Goal: Information Seeking & Learning: Find specific fact

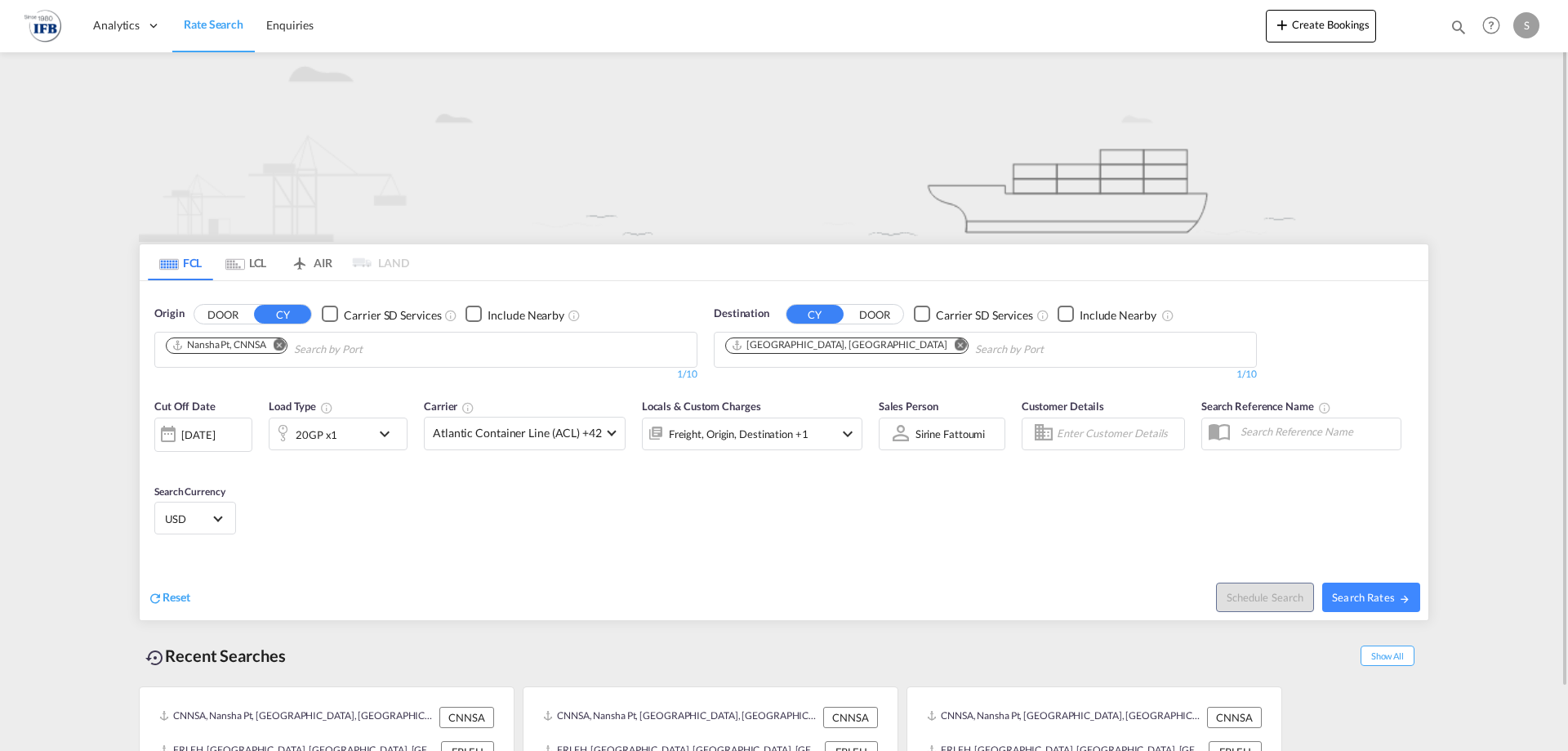
click at [198, 445] on div "[DATE]" at bounding box center [203, 433] width 98 height 35
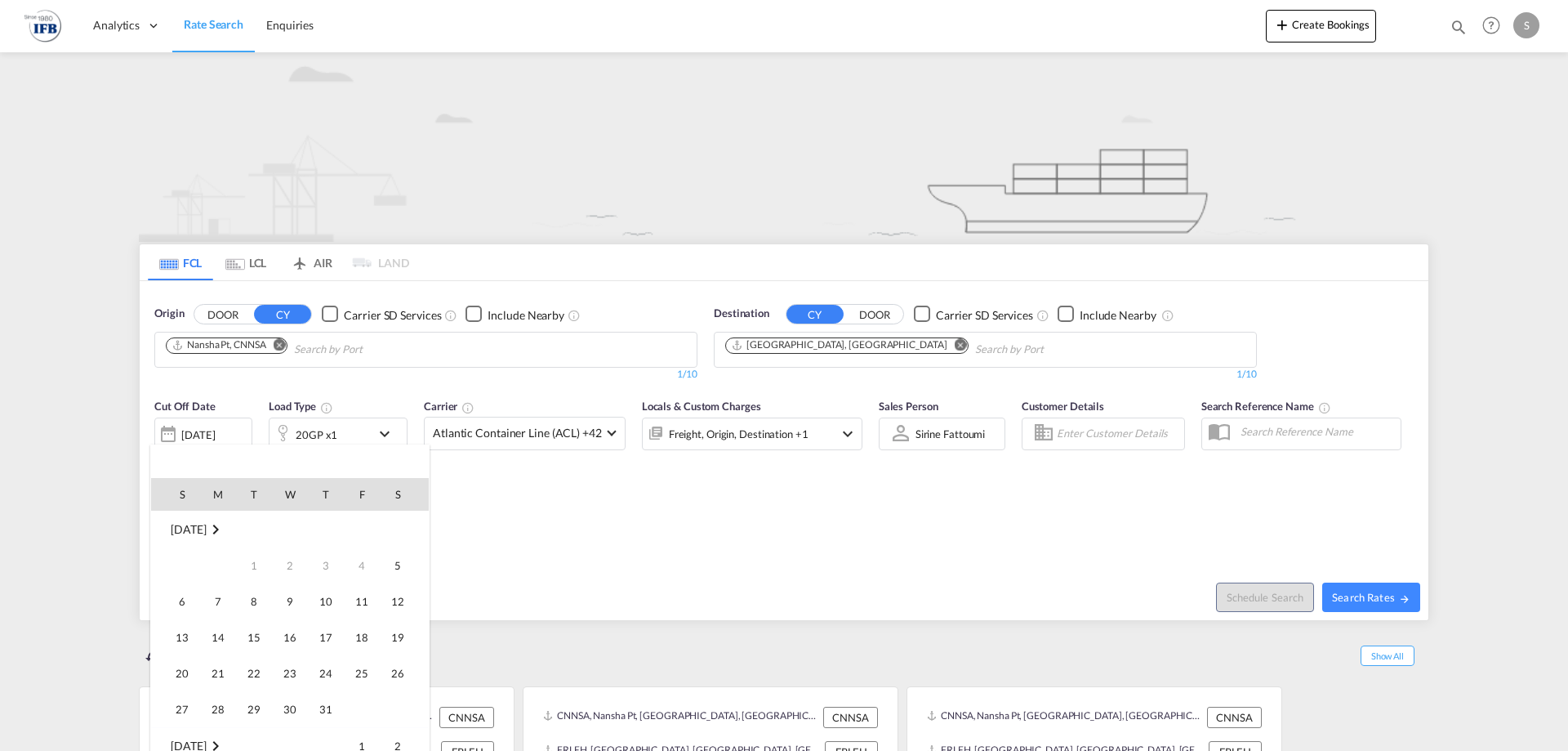
scroll to position [649, 0]
click at [284, 570] on span "8" at bounding box center [290, 565] width 33 height 33
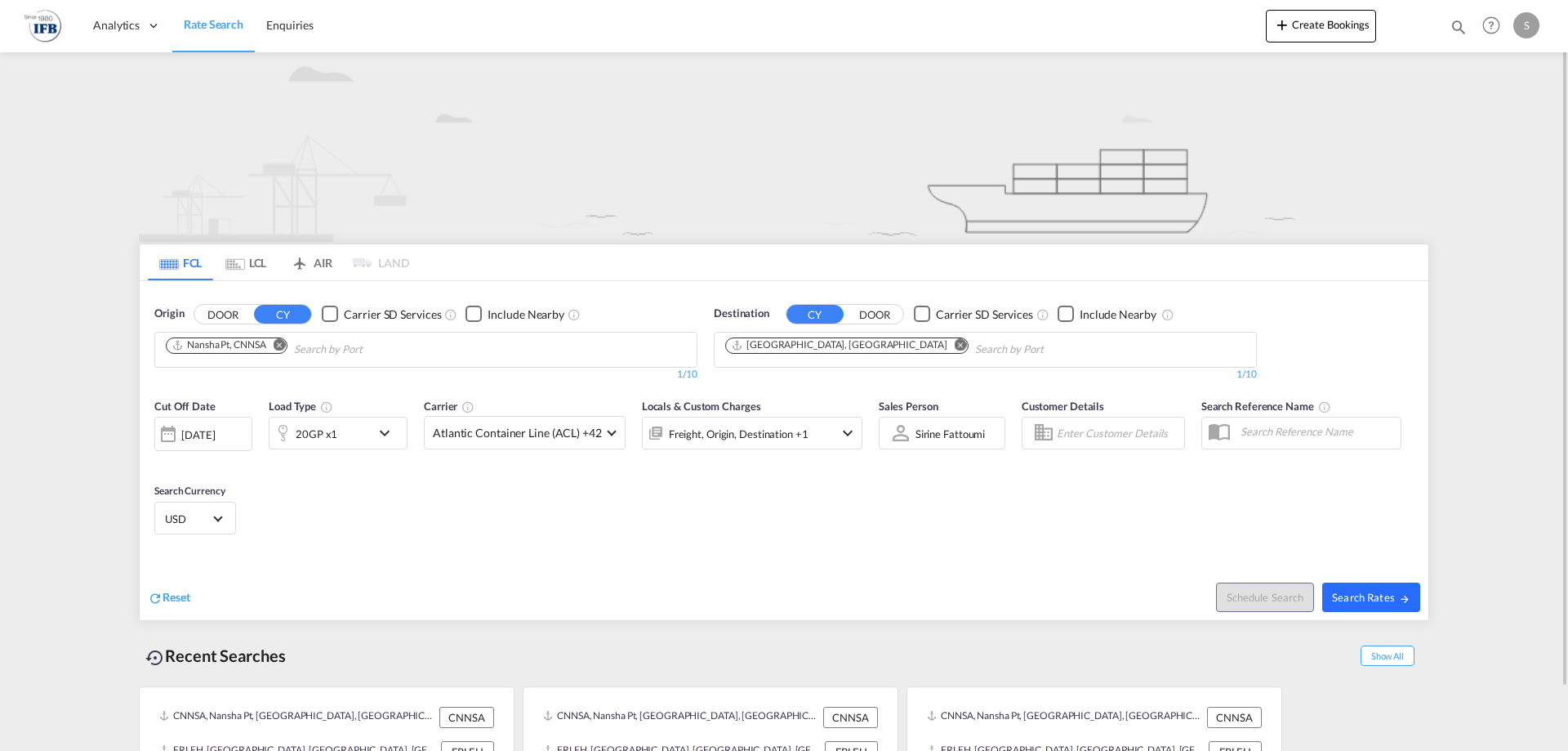
click at [1361, 592] on span "Search Rates" at bounding box center [1372, 597] width 79 height 13
type input "CNNSA to FRLEH / [DATE]"
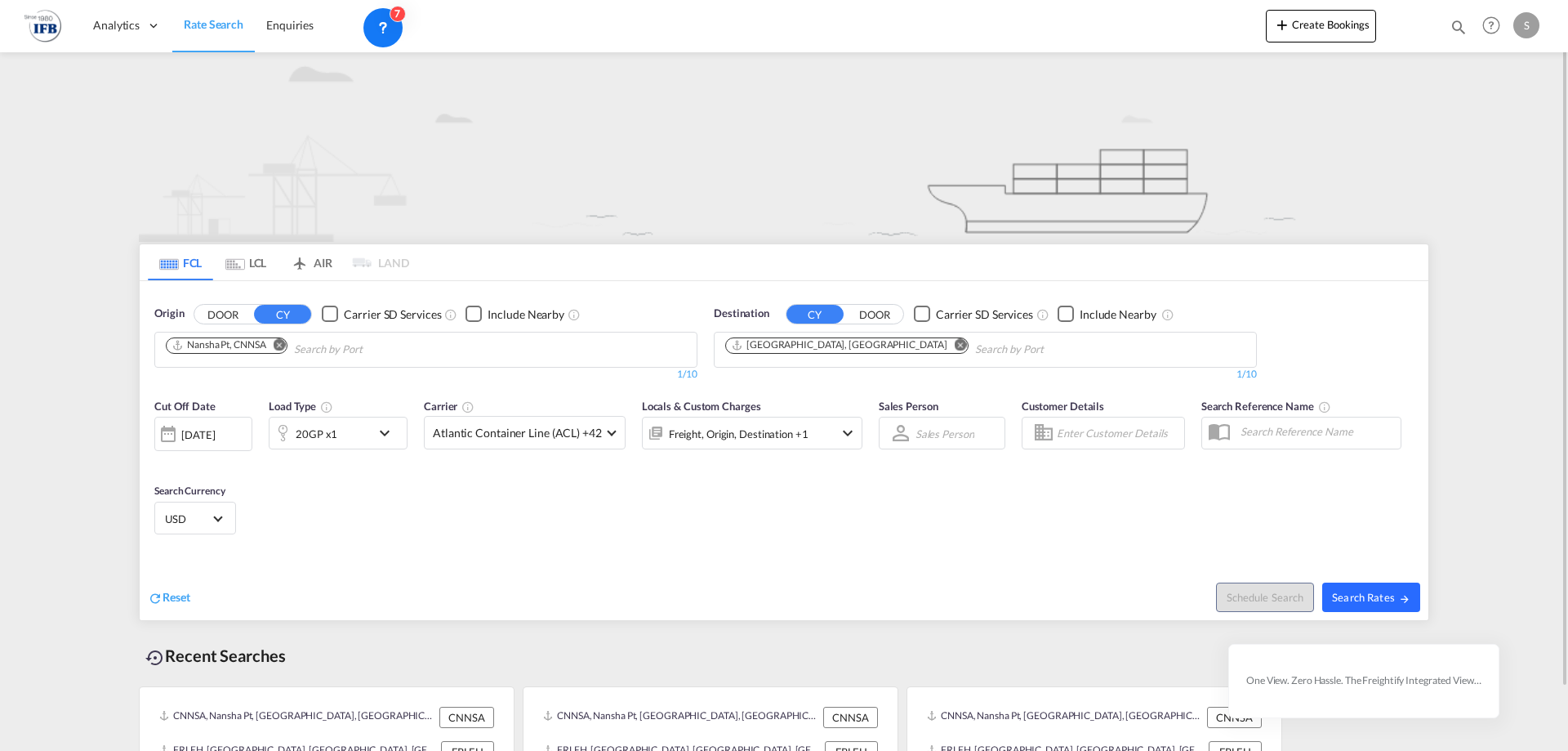
click at [1388, 599] on span "Search Rates" at bounding box center [1372, 597] width 79 height 13
type input "CNNSA to FRLEH / [DATE]"
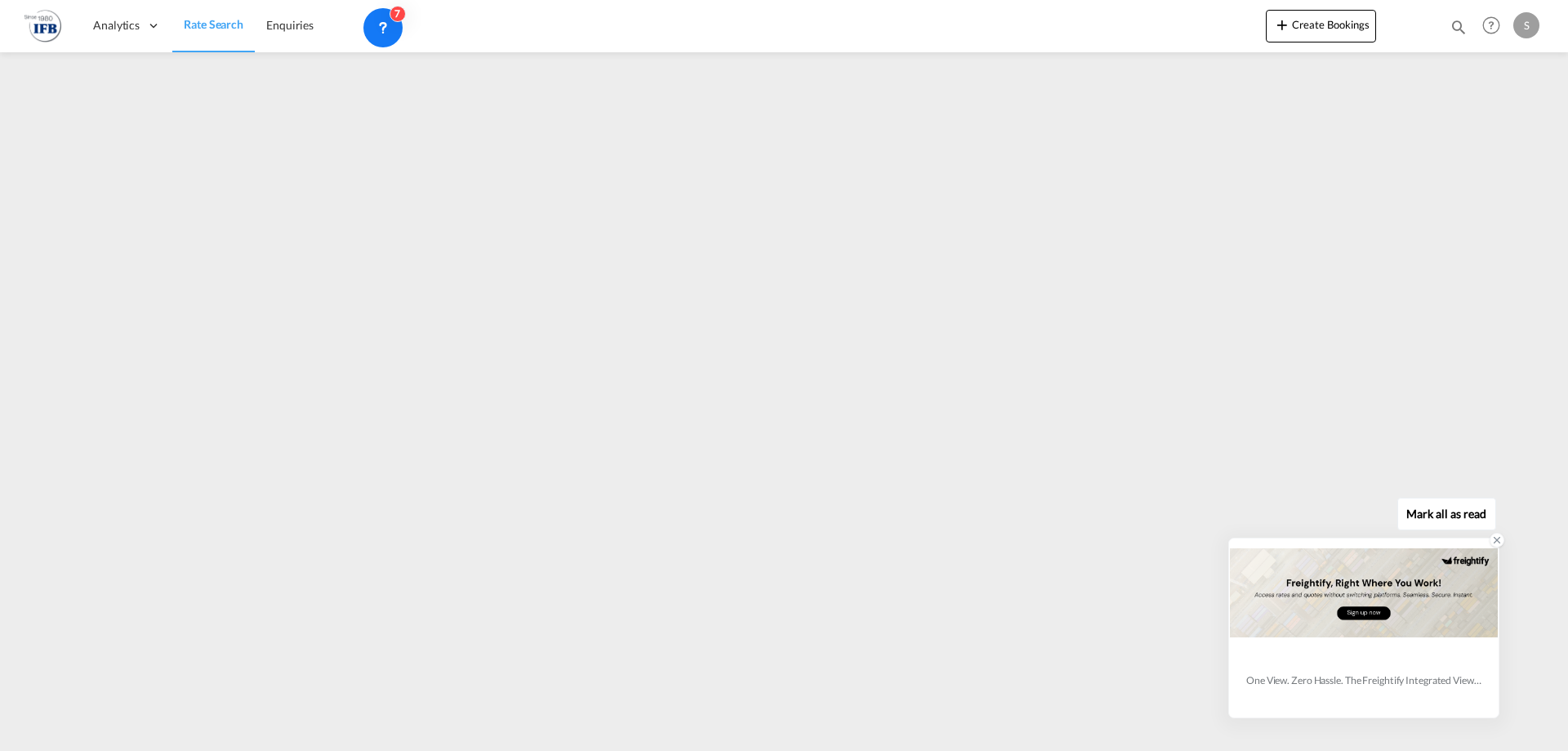
click at [1499, 537] on icon at bounding box center [1498, 540] width 12 height 12
